Goal: Transaction & Acquisition: Obtain resource

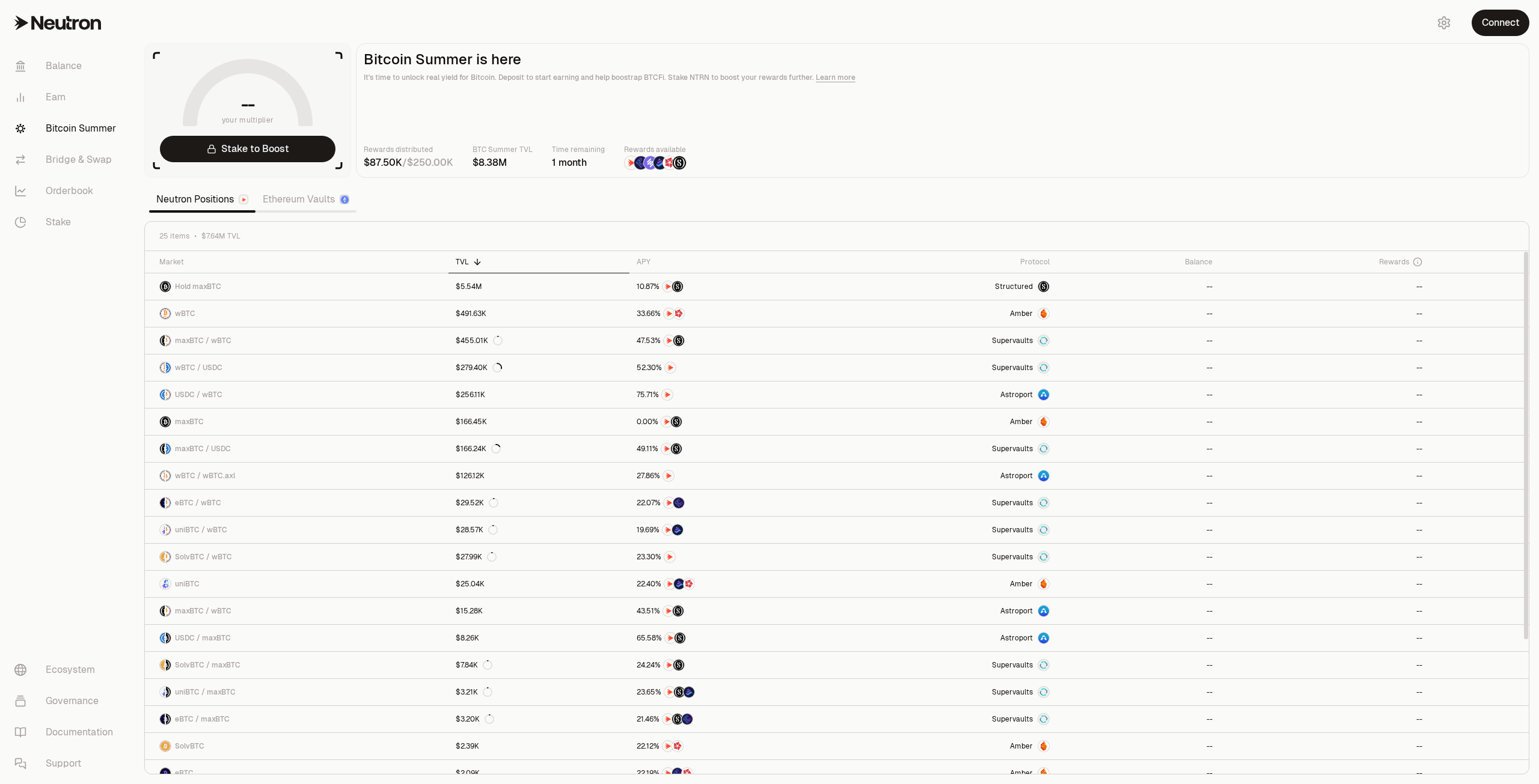
click at [74, 559] on nav "Balance Earn Bitcoin Summer Bridge & Swap Orderbook Stake Ecosystem Governance …" at bounding box center [67, 415] width 135 height 738
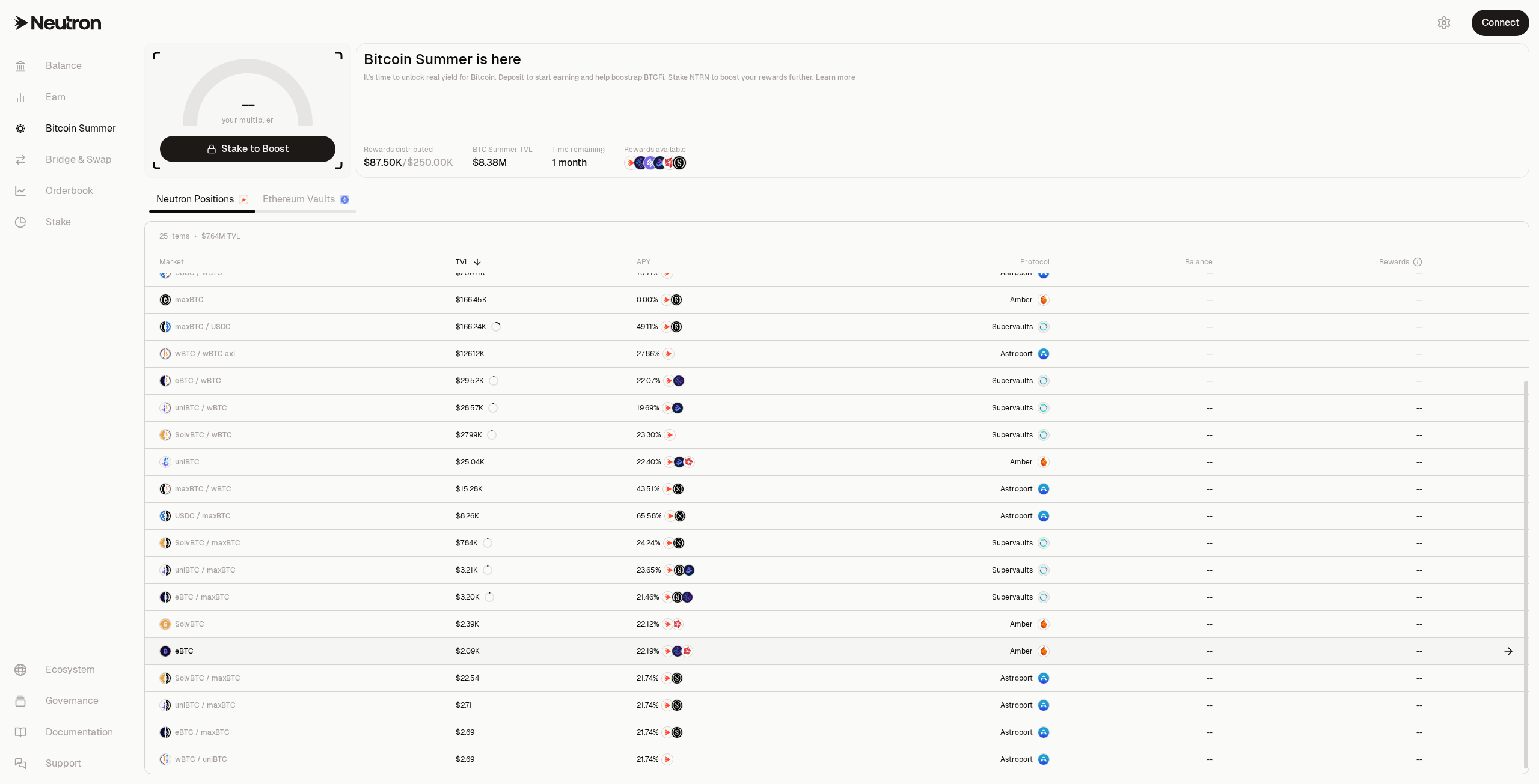
scroll to position [175, 0]
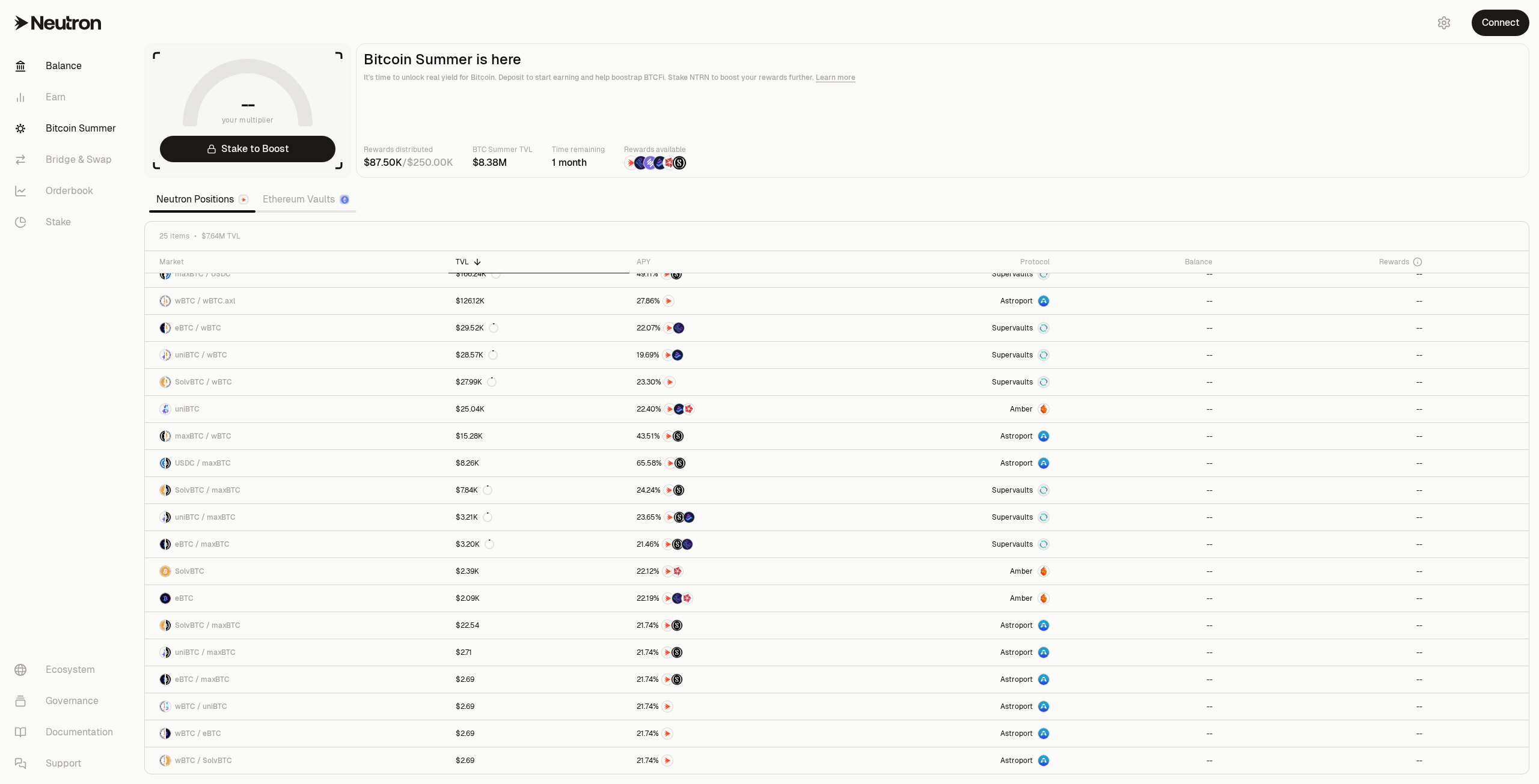
click at [78, 62] on link "Balance" at bounding box center [67, 66] width 125 height 32
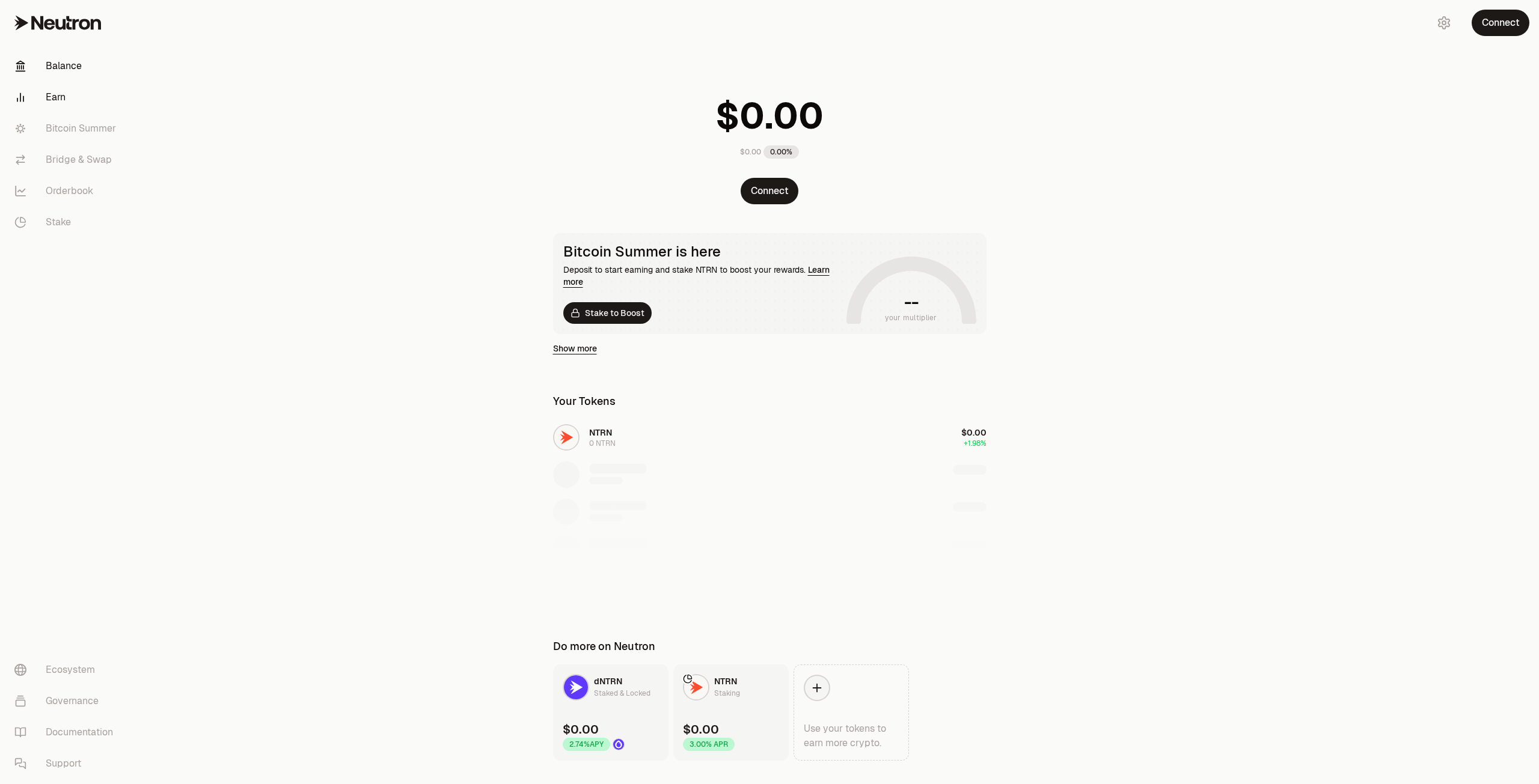
click at [50, 103] on link "Earn" at bounding box center [67, 97] width 125 height 32
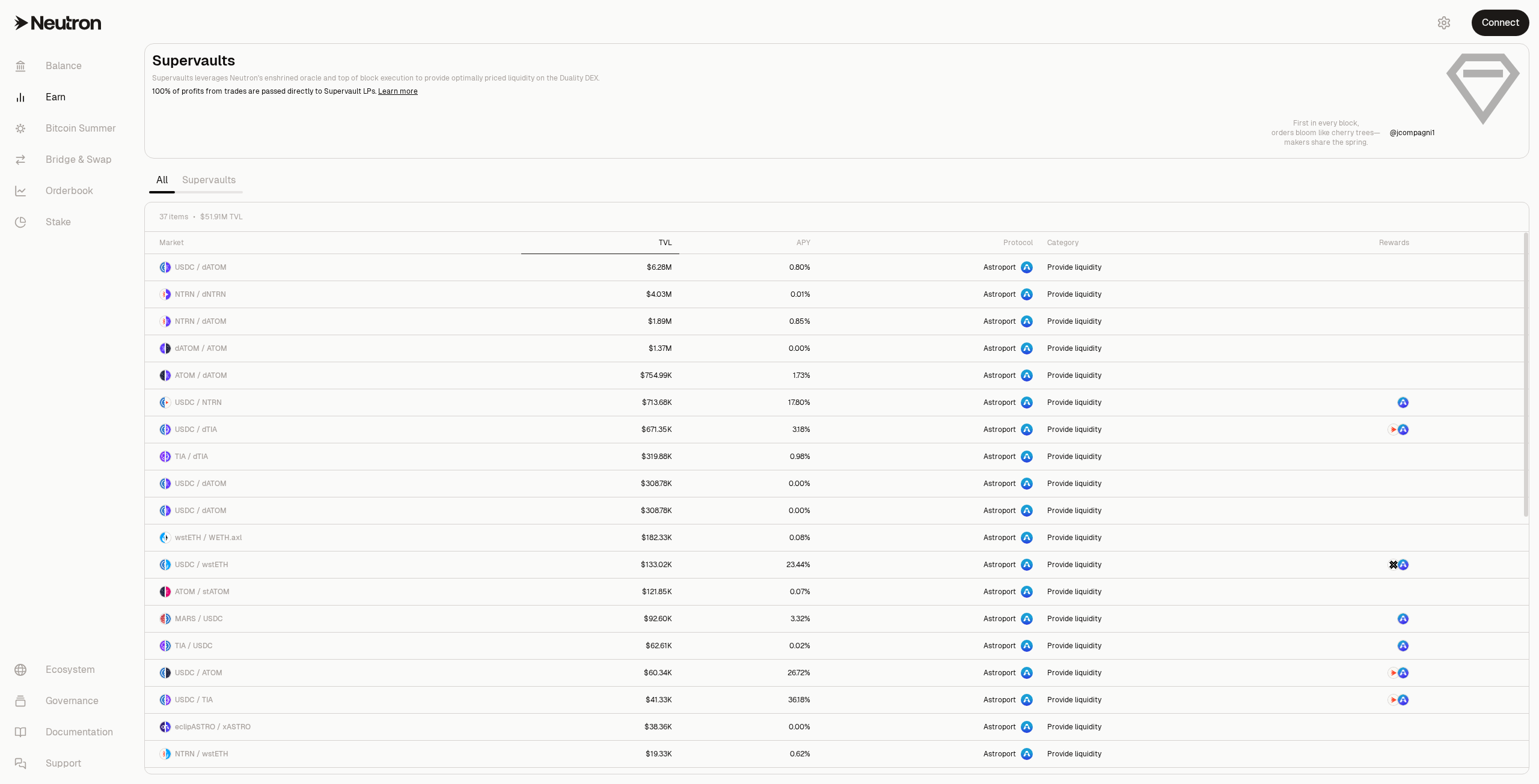
click at [678, 245] on th "TVL" at bounding box center [601, 243] width 158 height 22
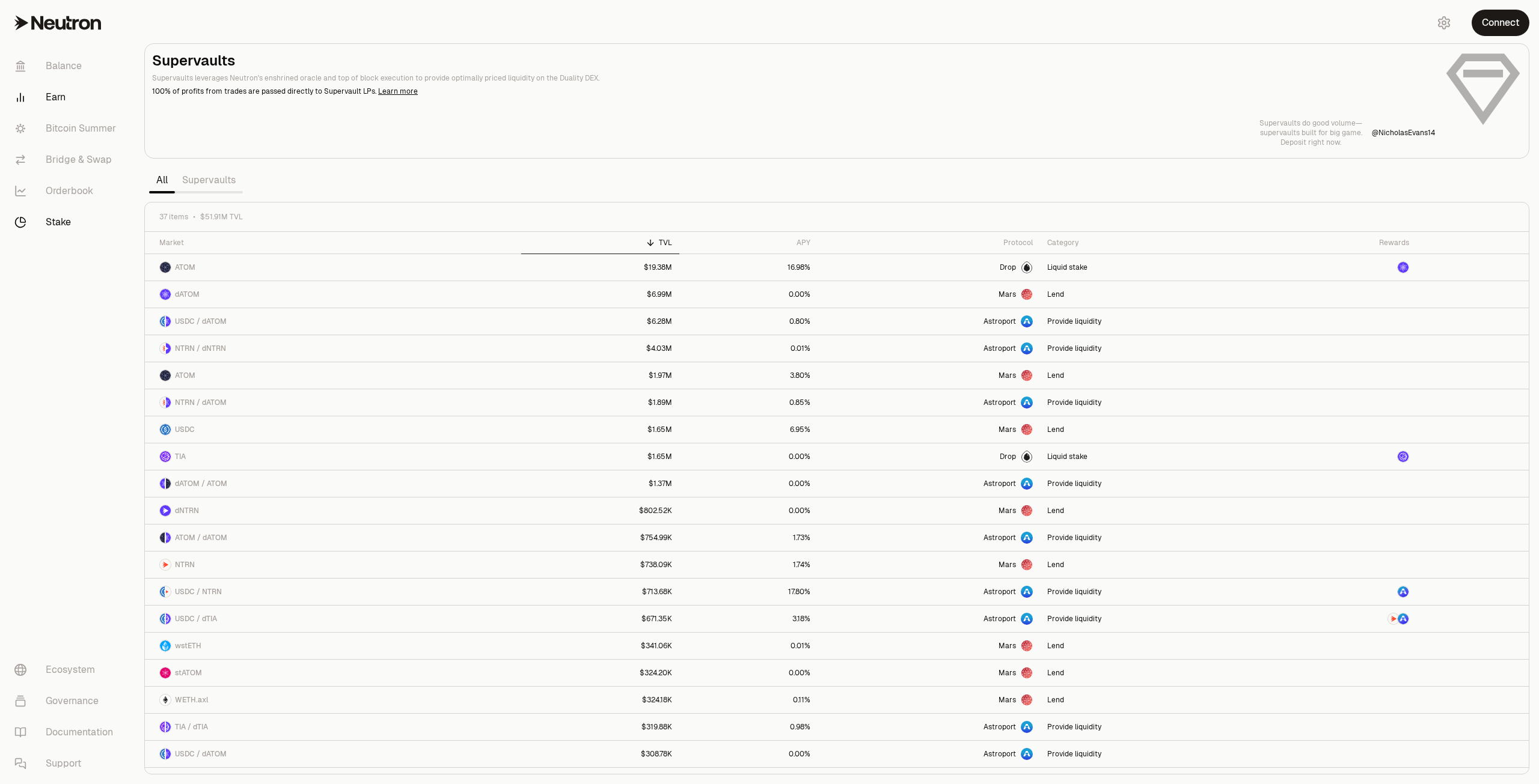
click at [44, 225] on link "Stake" at bounding box center [67, 222] width 125 height 32
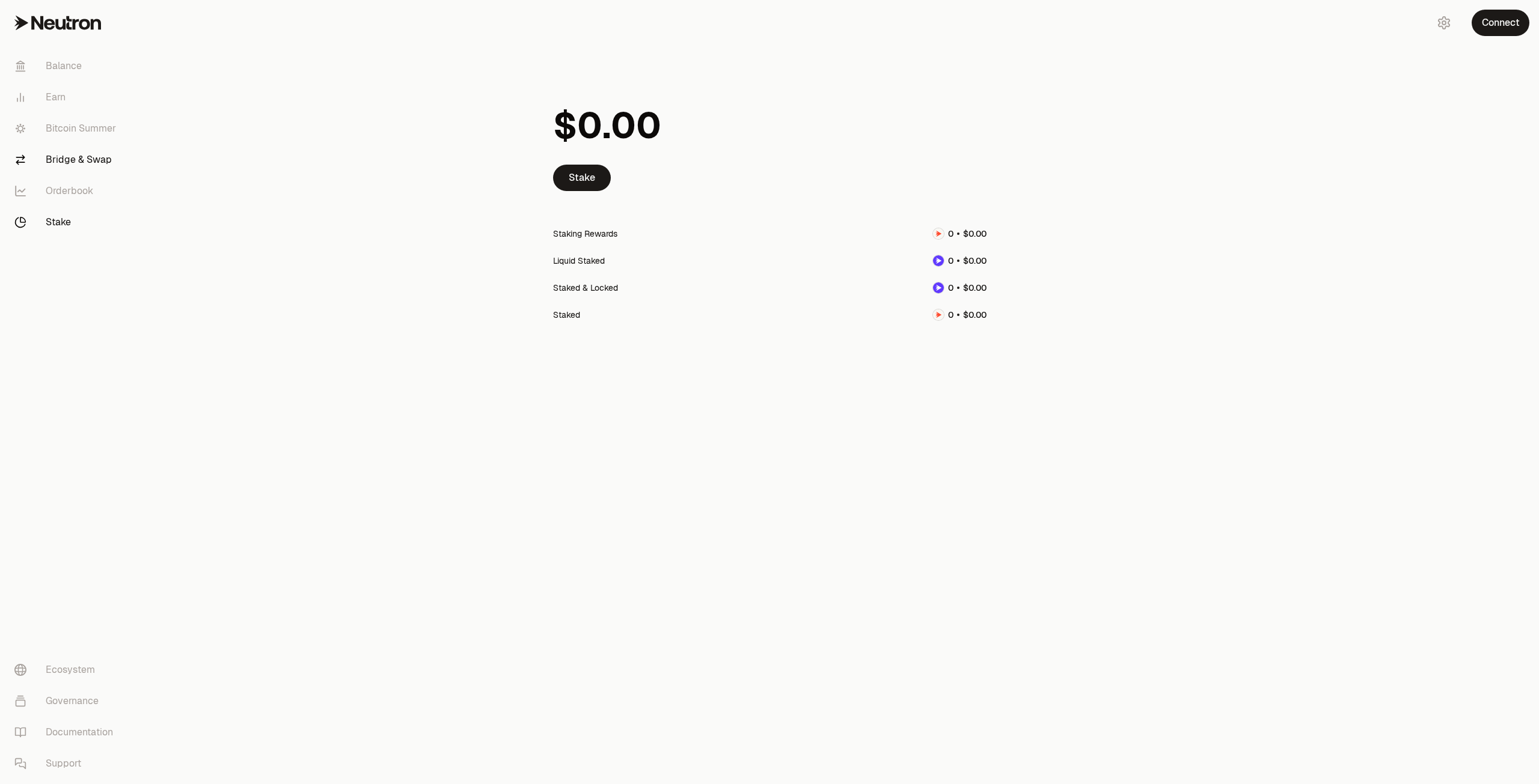
click at [61, 168] on link "Bridge & Swap" at bounding box center [67, 160] width 125 height 32
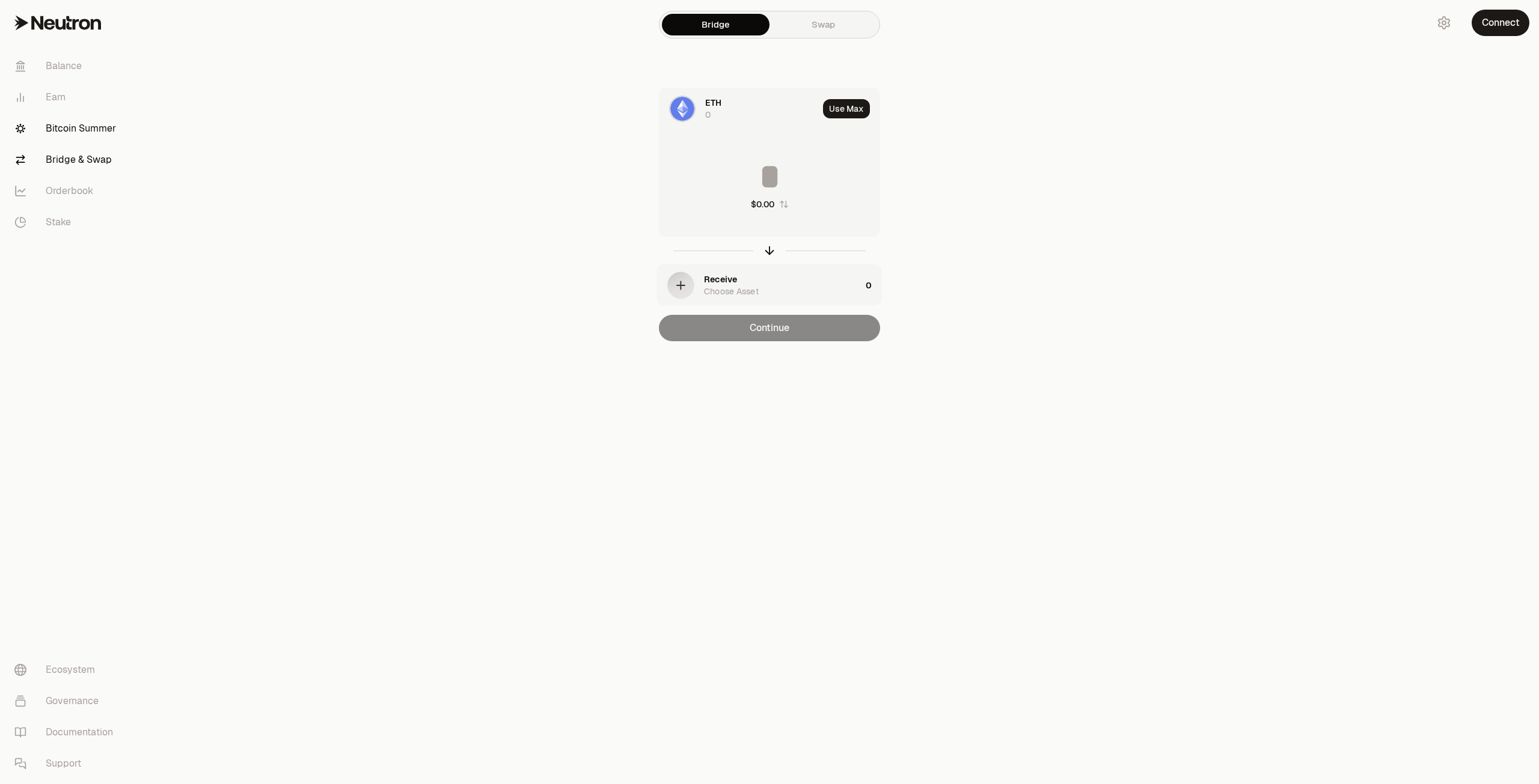
click at [74, 130] on link "Bitcoin Summer" at bounding box center [67, 128] width 125 height 32
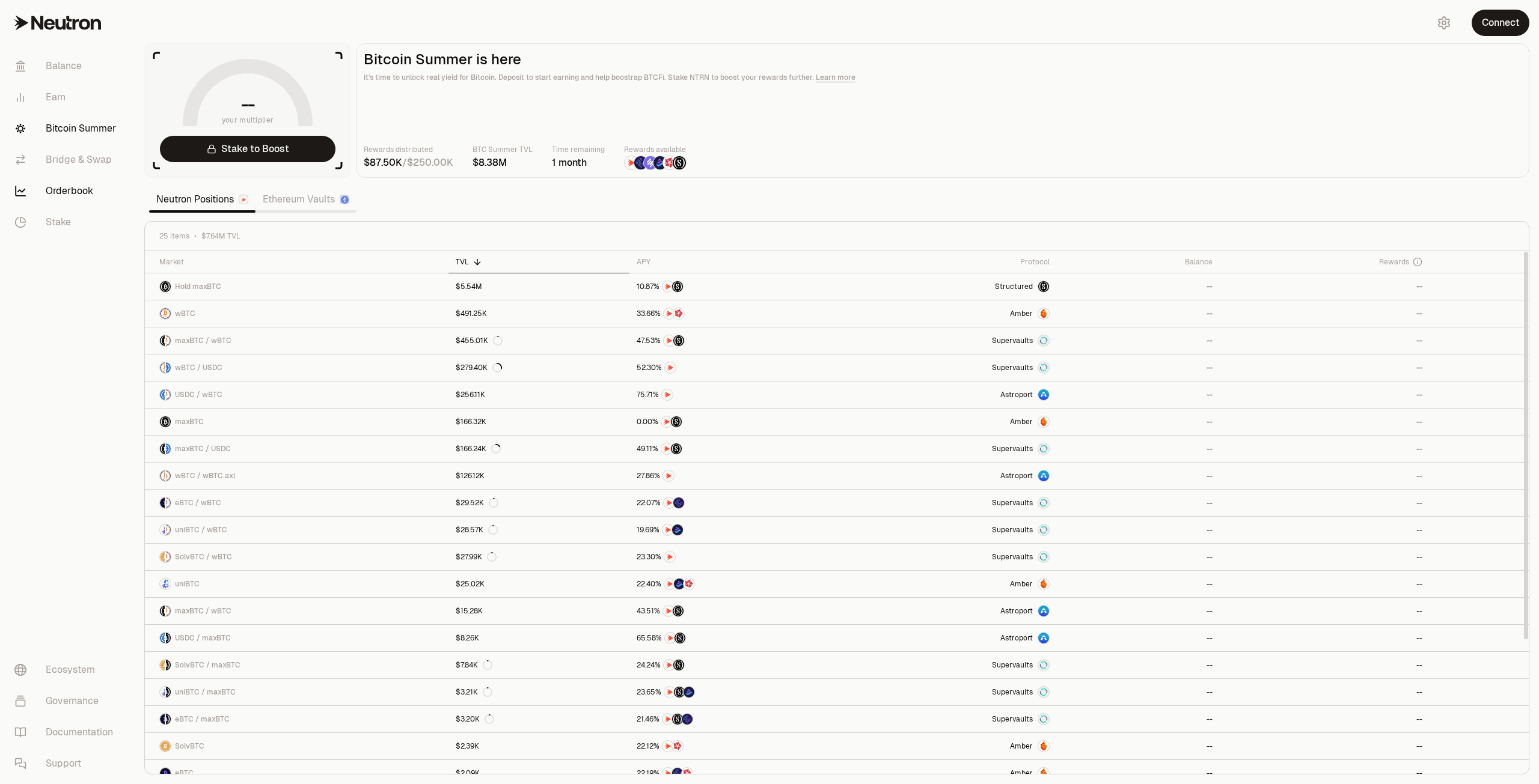
click at [60, 185] on link "Orderbook" at bounding box center [67, 191] width 125 height 32
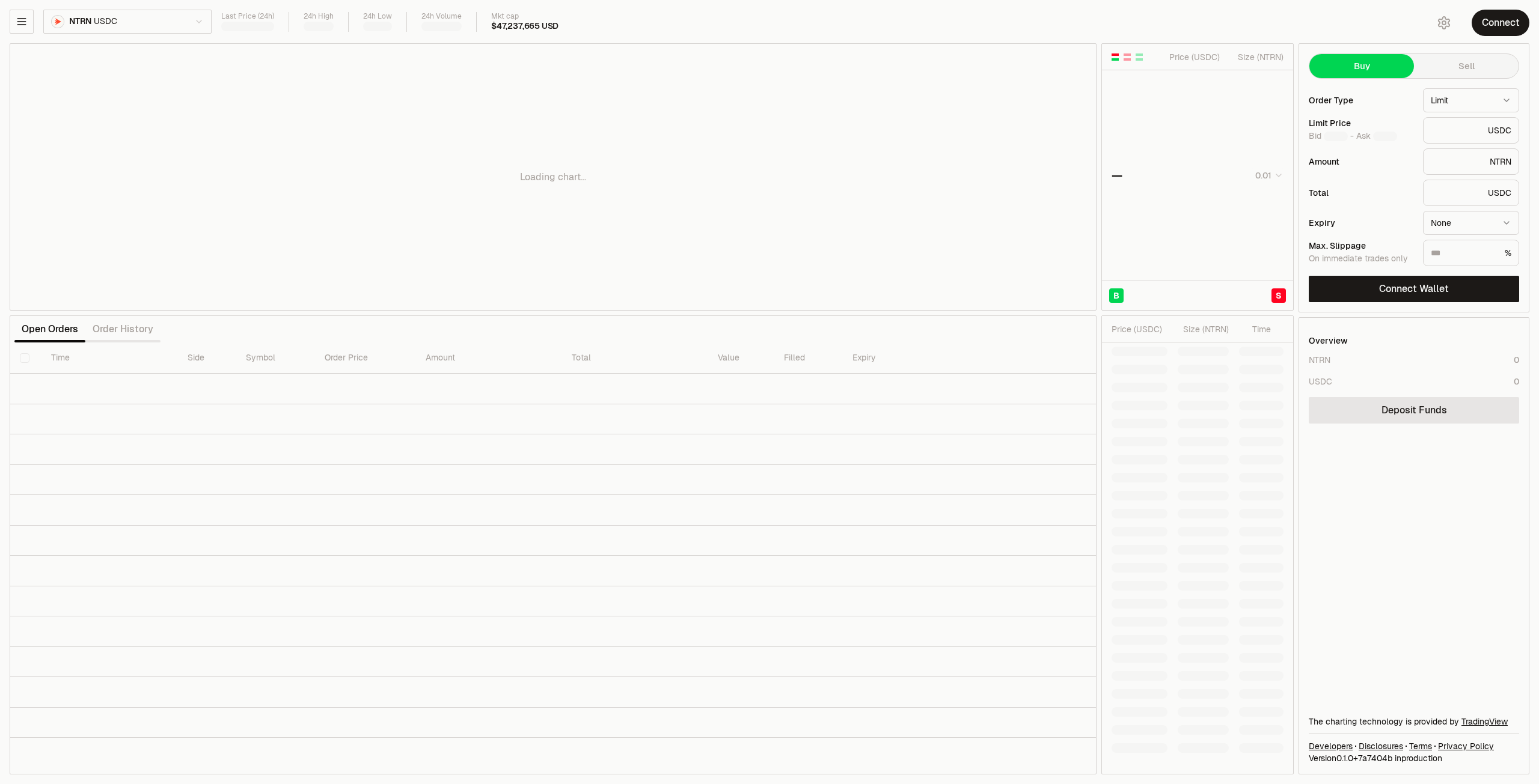
click at [76, 153] on div "Loading chart..." at bounding box center [553, 177] width 1086 height 266
type input "********"
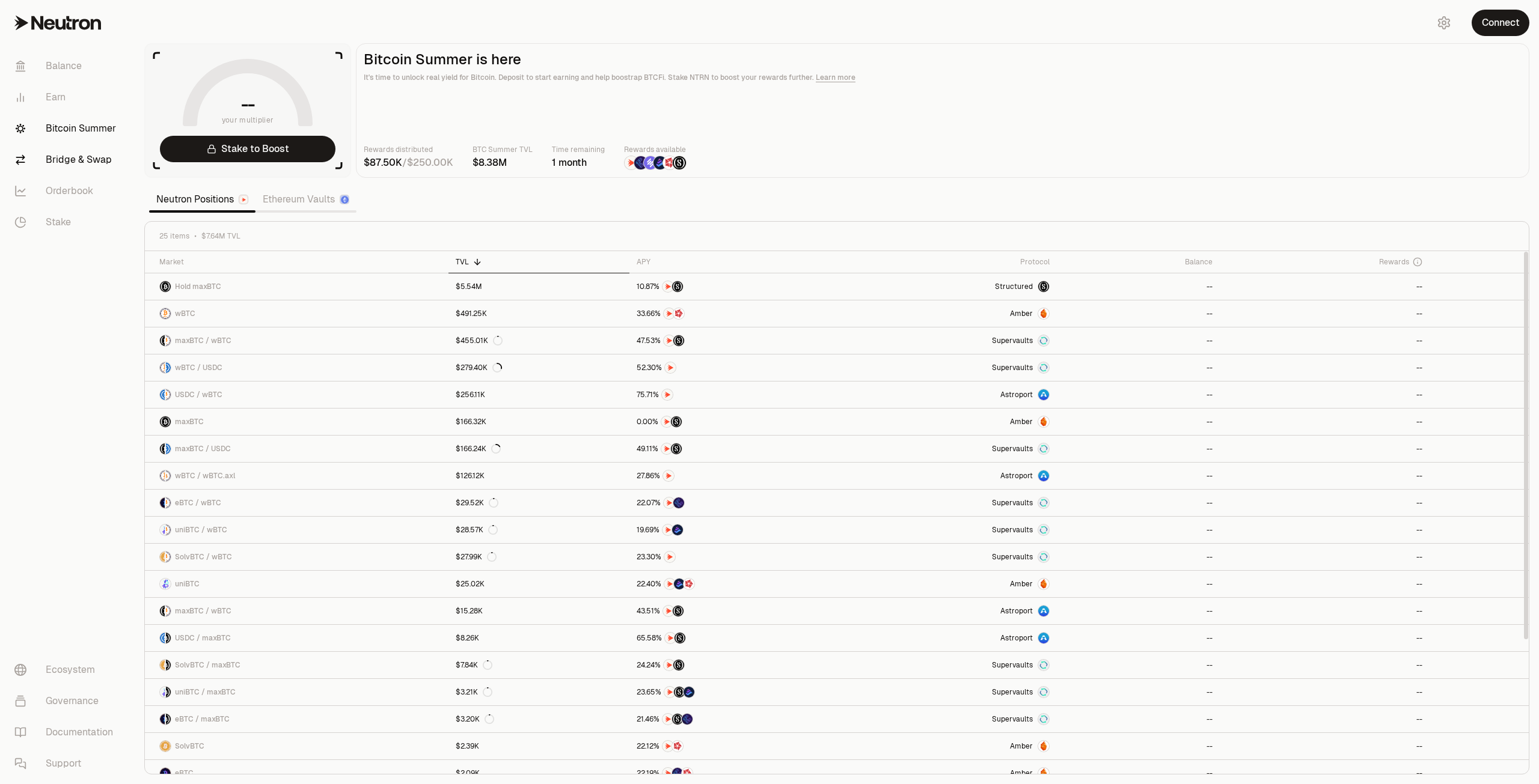
click at [76, 166] on link "Bridge & Swap" at bounding box center [67, 160] width 125 height 32
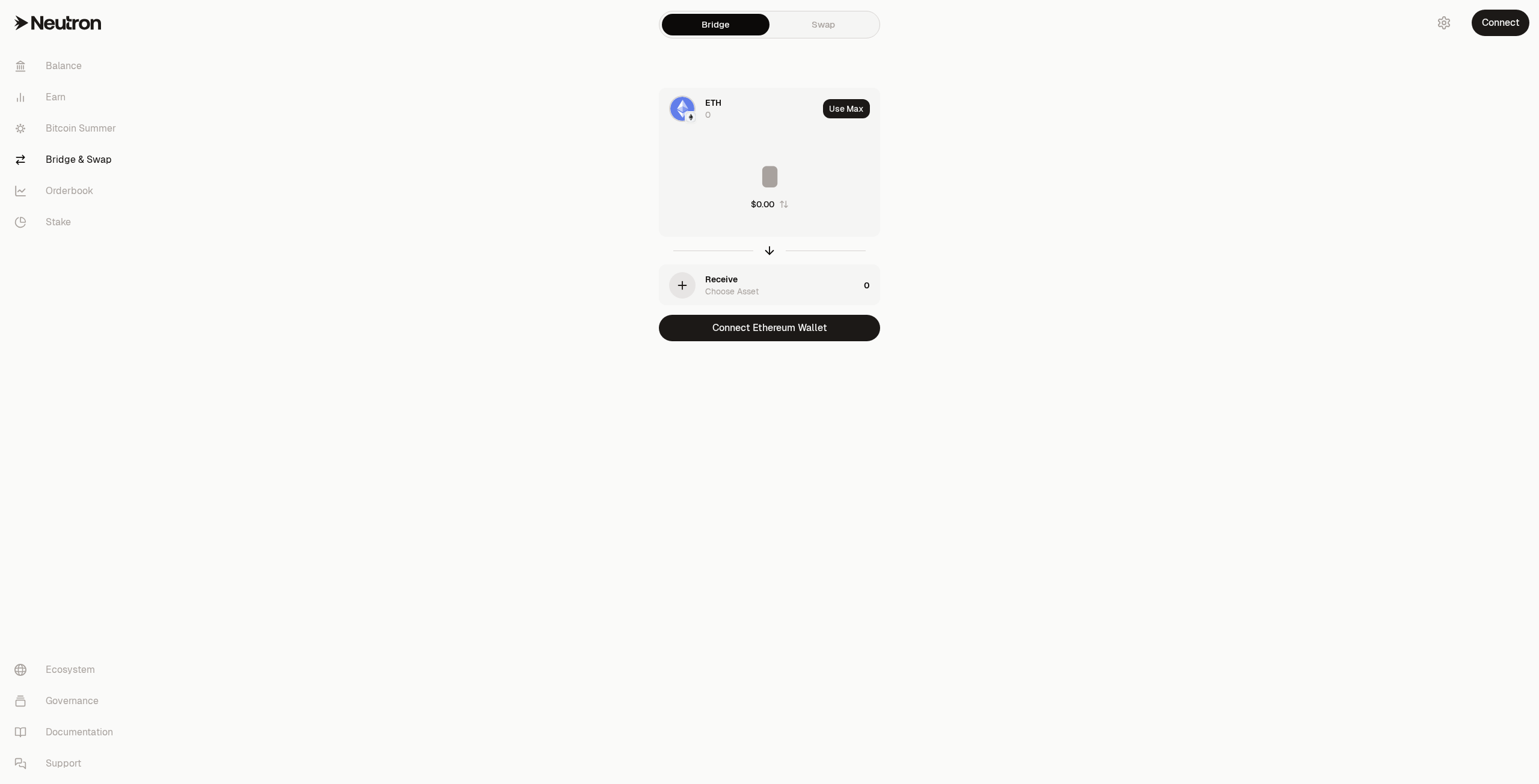
click at [726, 280] on div "Receive" at bounding box center [721, 279] width 32 height 12
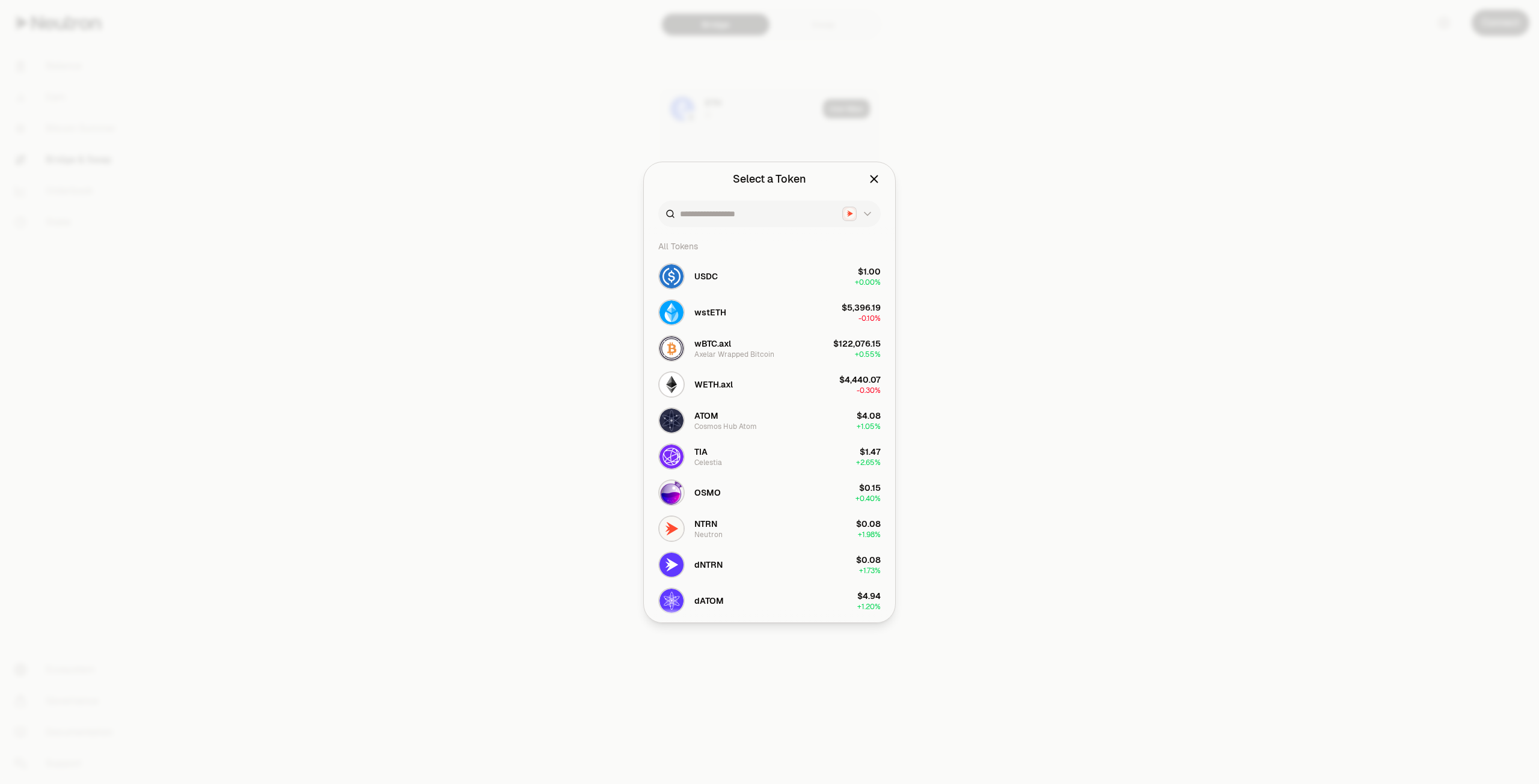
click at [353, 497] on div at bounding box center [769, 392] width 1539 height 784
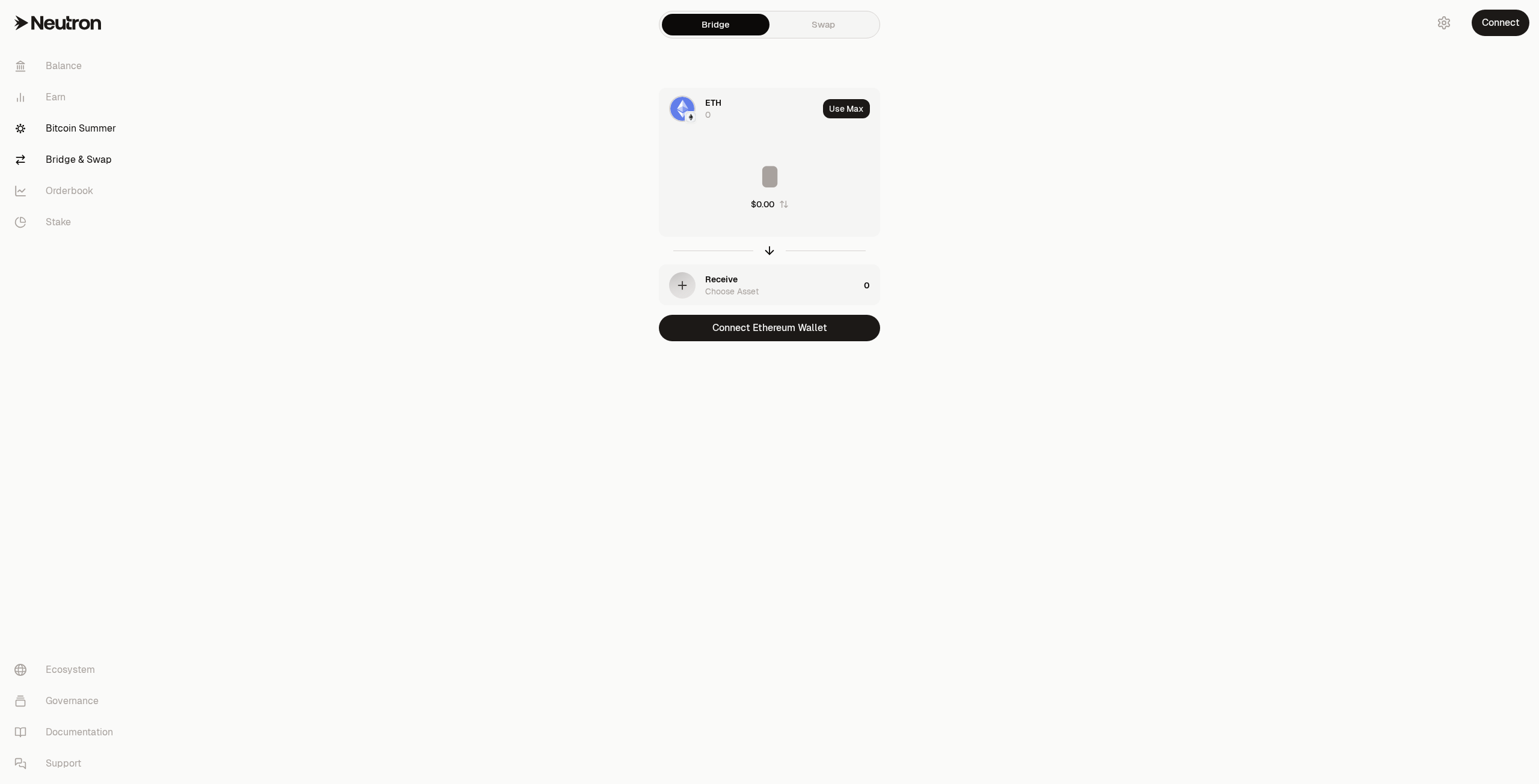
click at [79, 130] on link "Bitcoin Summer" at bounding box center [67, 128] width 125 height 32
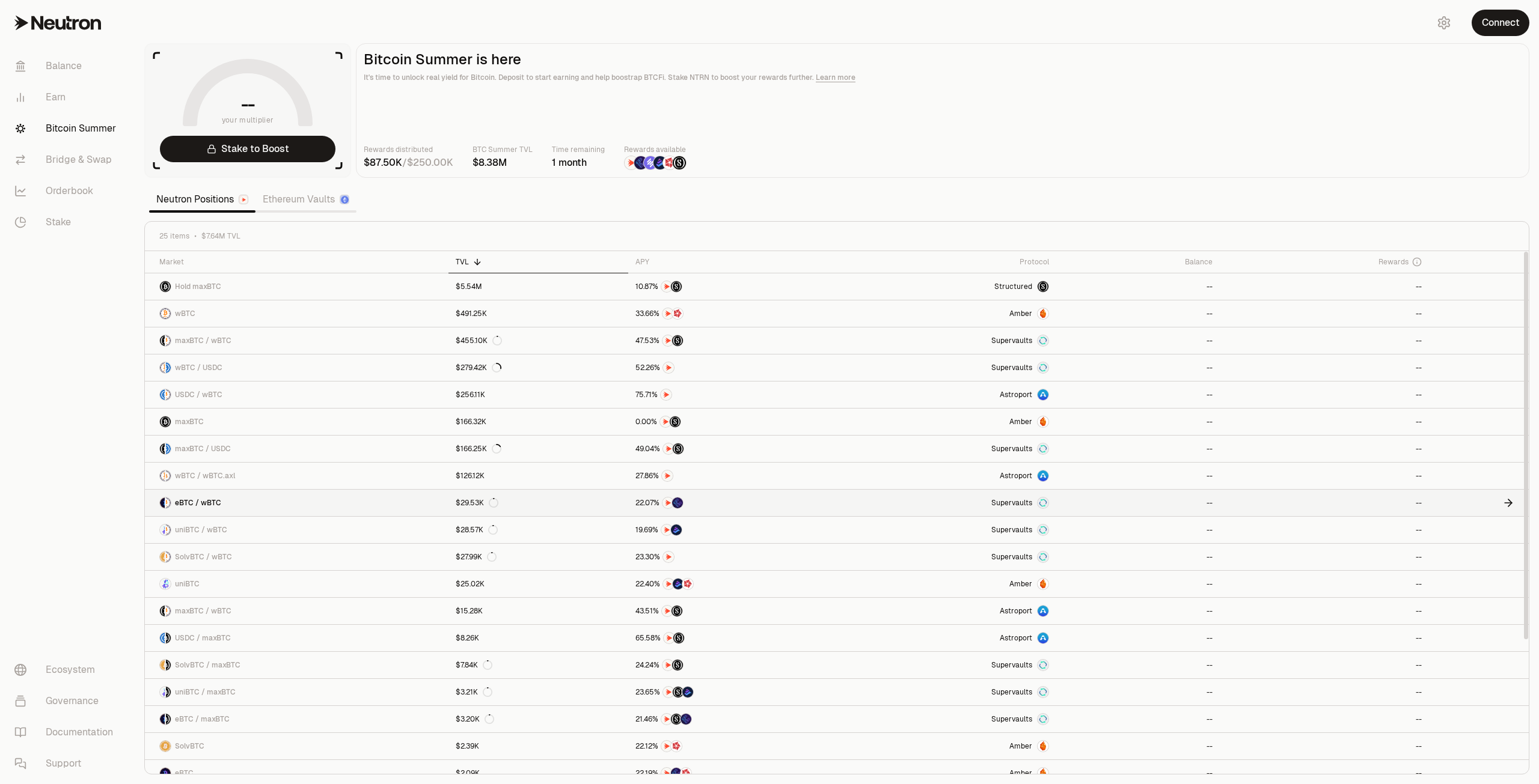
drag, startPoint x: 1025, startPoint y: 501, endPoint x: 987, endPoint y: 509, distance: 38.8
click at [1025, 501] on span "Supervaults" at bounding box center [1011, 503] width 41 height 10
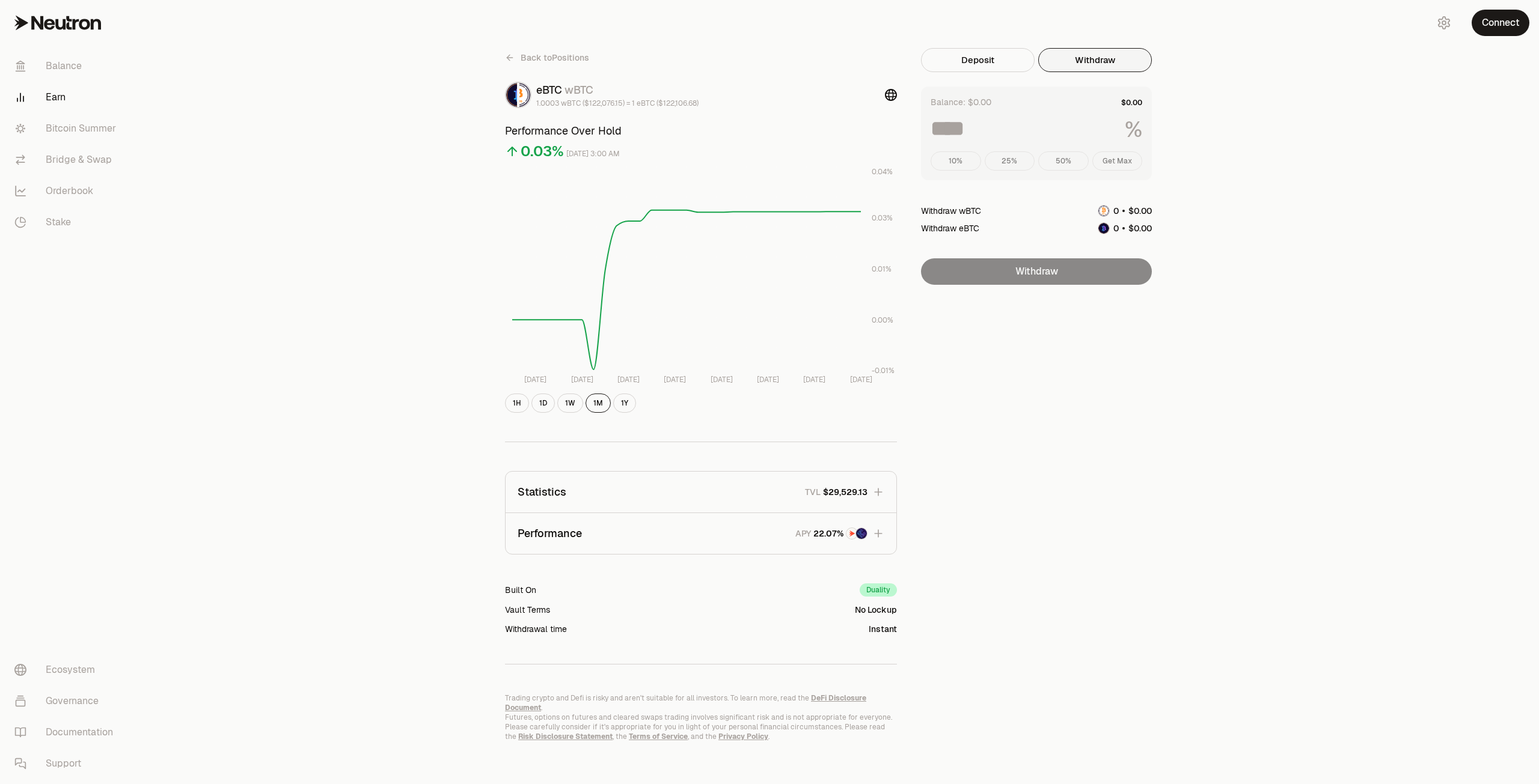
click at [1111, 60] on button "Withdraw" at bounding box center [1095, 60] width 114 height 24
click at [987, 106] on div "Balance: $0.00" at bounding box center [961, 102] width 61 height 12
click at [973, 46] on div "Back to Positions eBTC wBTC 1.0003 wBTC ($122,076.15) = 1 eBTC ($122,106.68) Pe…" at bounding box center [836, 394] width 721 height 790
click at [967, 61] on button "Deposit" at bounding box center [978, 60] width 114 height 24
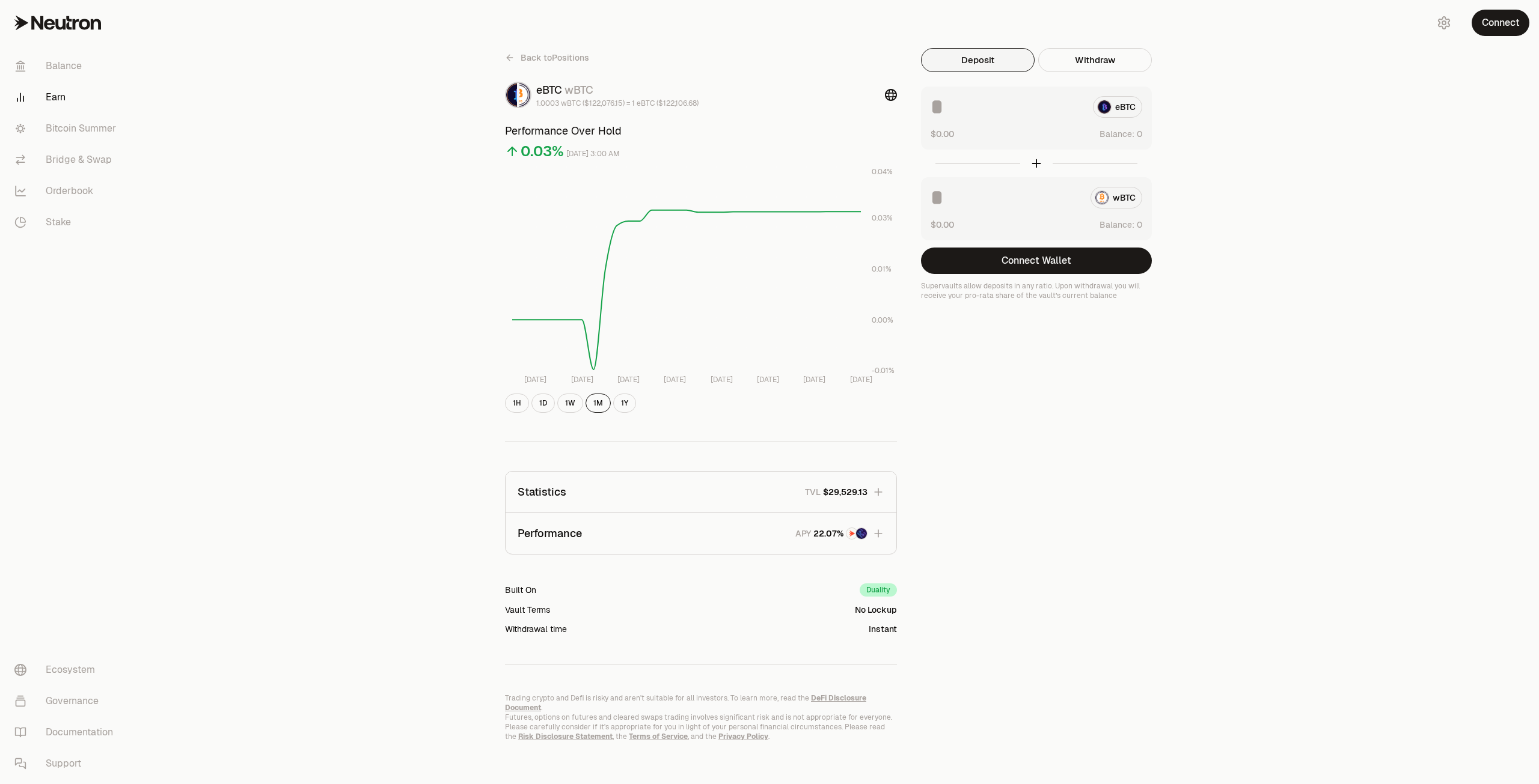
click at [948, 108] on input at bounding box center [1007, 106] width 153 height 22
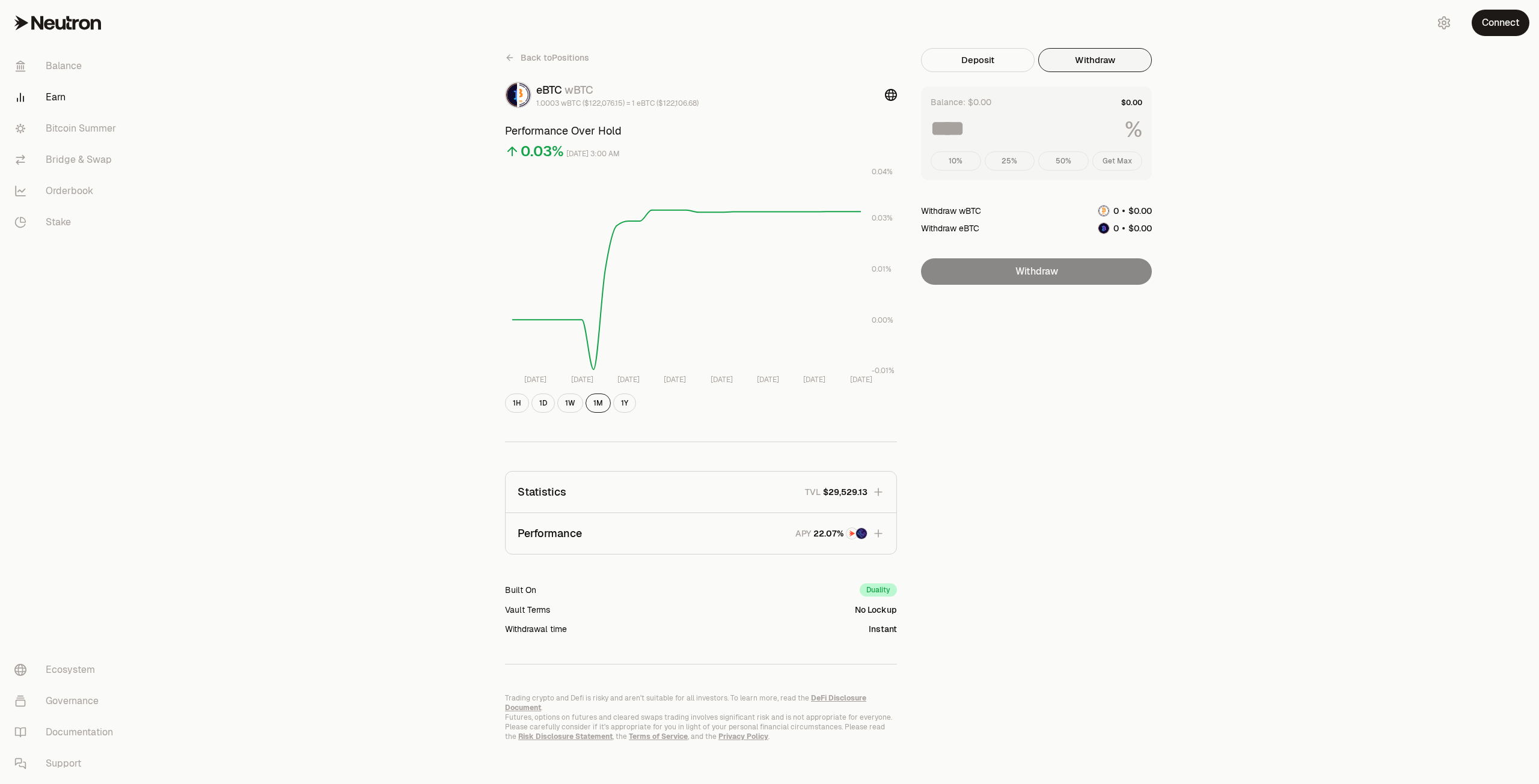
click at [1083, 65] on button "Withdraw" at bounding box center [1095, 60] width 114 height 24
click at [943, 142] on div "%" at bounding box center [1037, 130] width 212 height 24
click at [1011, 152] on div "10% 25% 50% Get Max" at bounding box center [1037, 160] width 212 height 19
click at [1016, 175] on div "Balance: $0.00 % 10% 25% 50% Get Max" at bounding box center [1036, 134] width 231 height 94
click at [1083, 167] on div "10% 25% 50% Get Max" at bounding box center [1037, 160] width 212 height 19
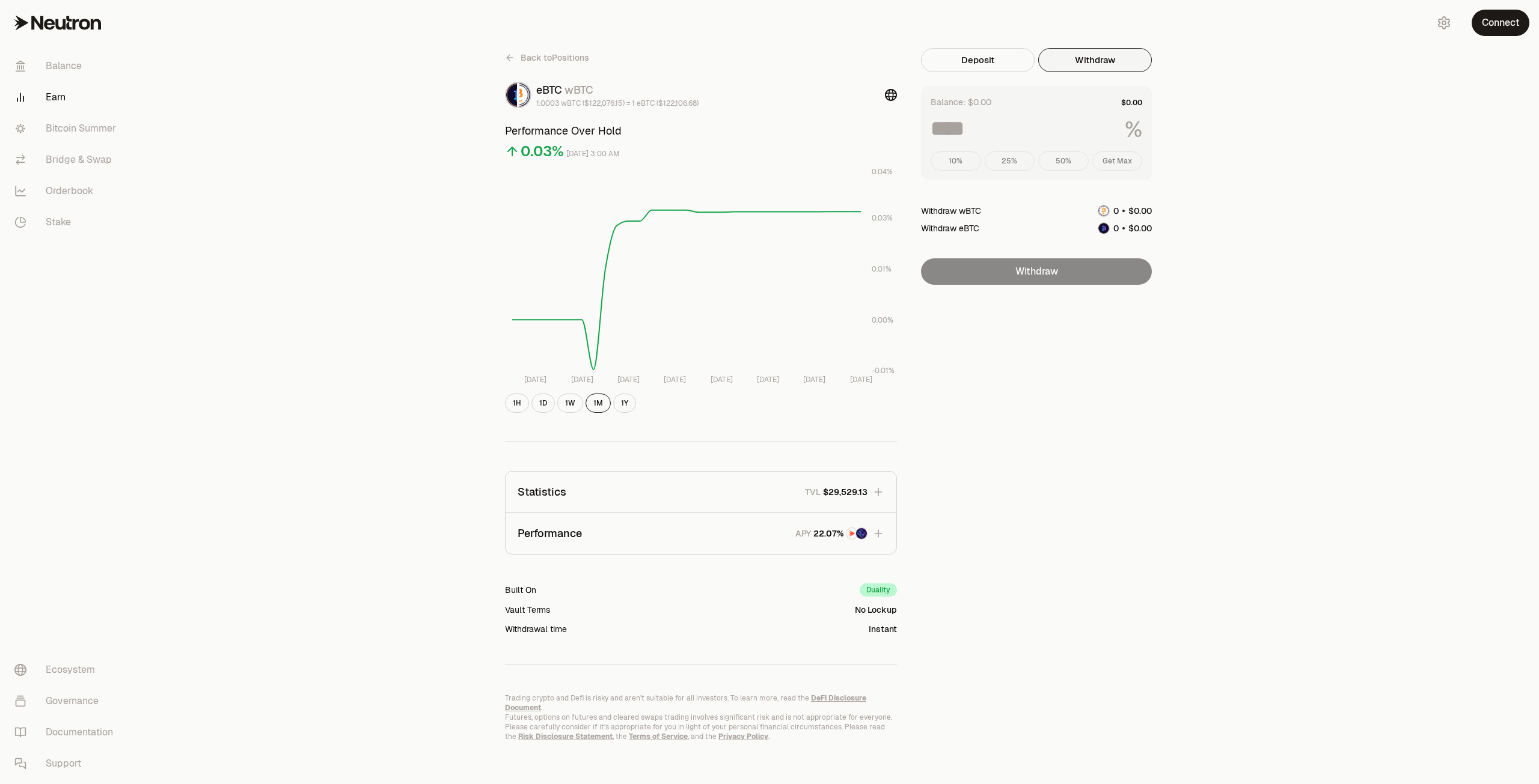
click at [1149, 167] on div "Balance: $0.00 % 10% 25% 50% Get Max" at bounding box center [1036, 134] width 231 height 94
click at [972, 61] on button "Deposit" at bounding box center [978, 60] width 114 height 24
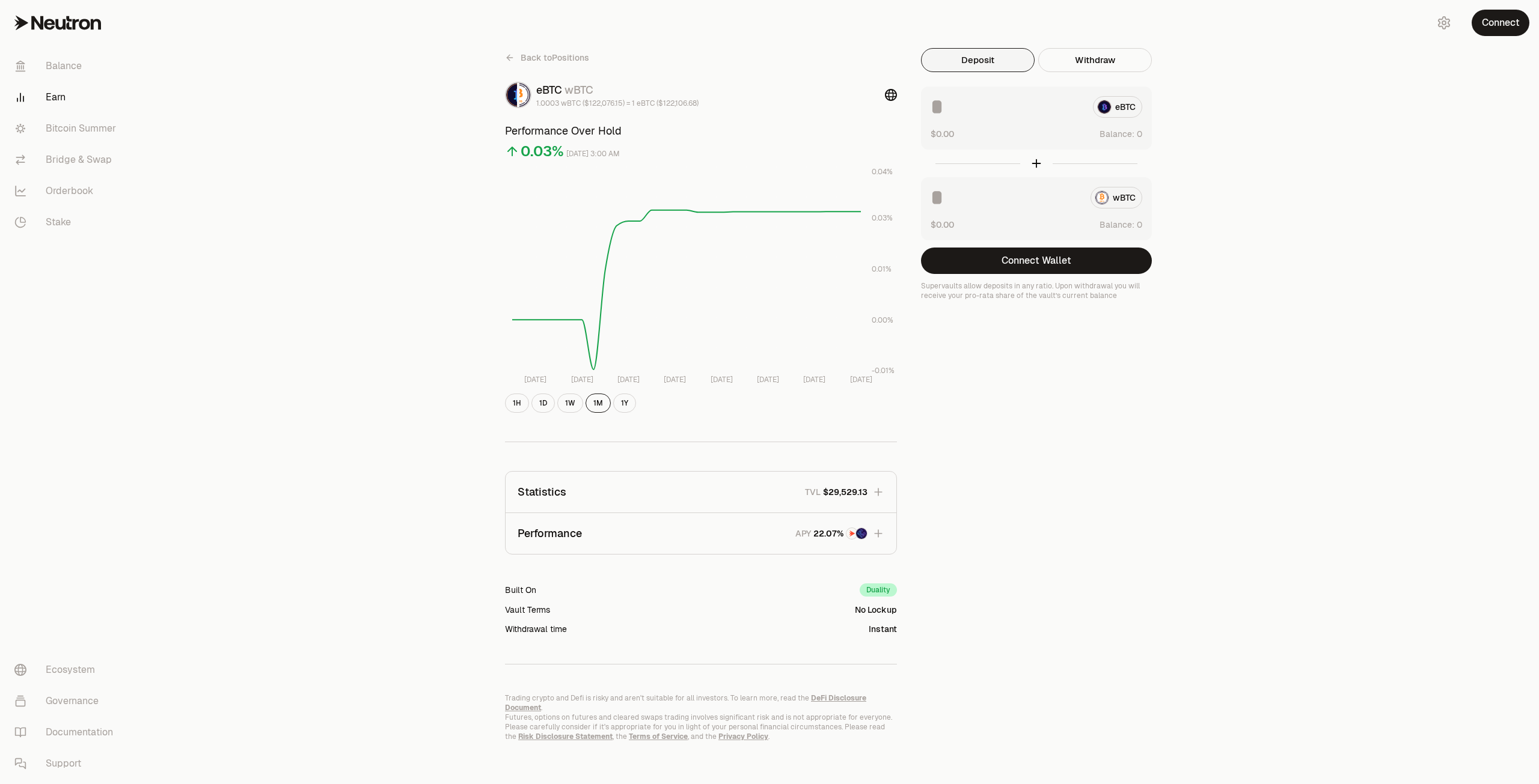
click at [950, 105] on input at bounding box center [1007, 106] width 153 height 22
click at [1033, 165] on div at bounding box center [1036, 163] width 231 height 27
click at [1039, 163] on div at bounding box center [1036, 163] width 231 height 27
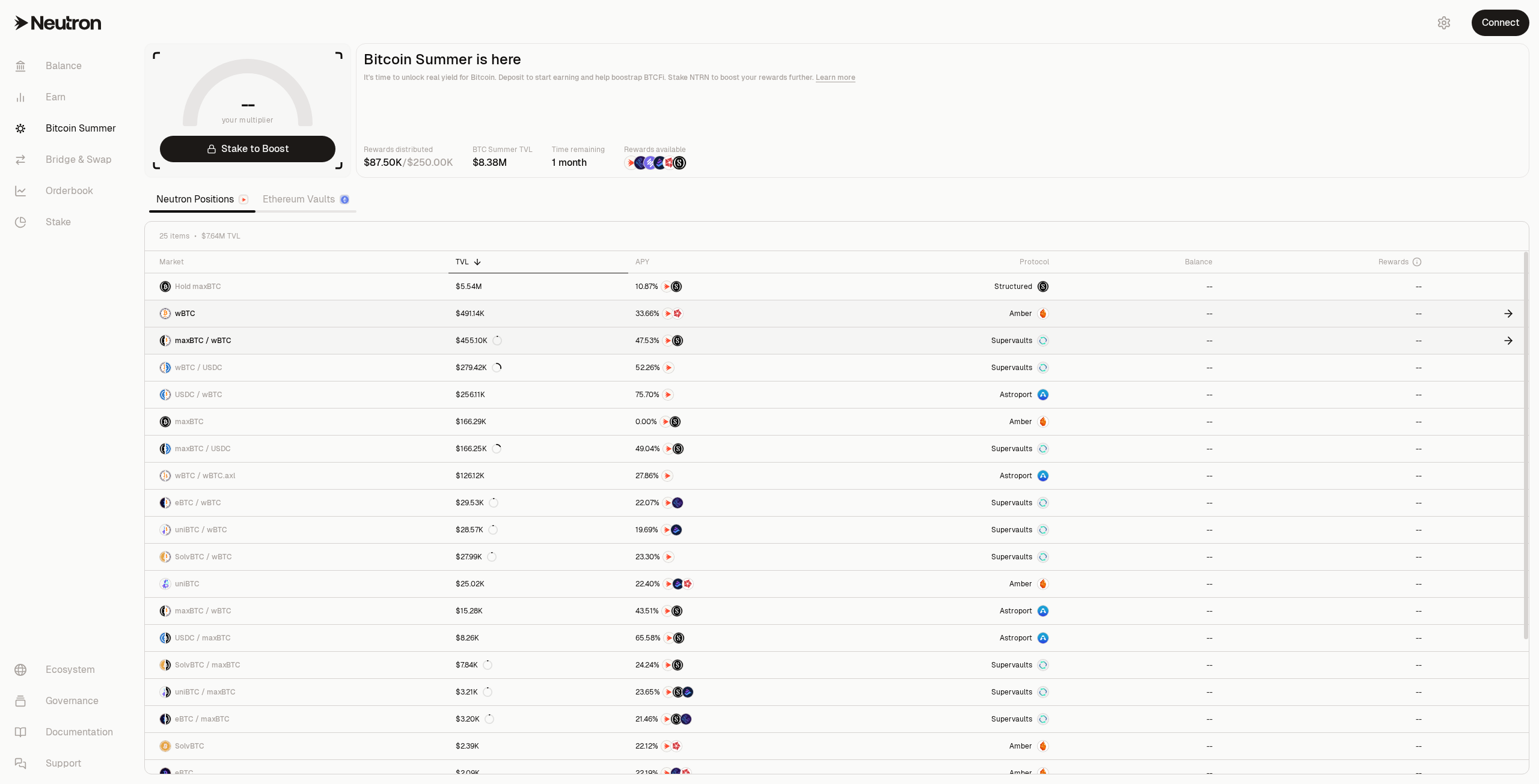
drag, startPoint x: 185, startPoint y: 313, endPoint x: 445, endPoint y: 329, distance: 260.5
click at [185, 313] on span "wBTC" at bounding box center [185, 314] width 20 height 10
